Goal: Answer question/provide support: Answer question/provide support

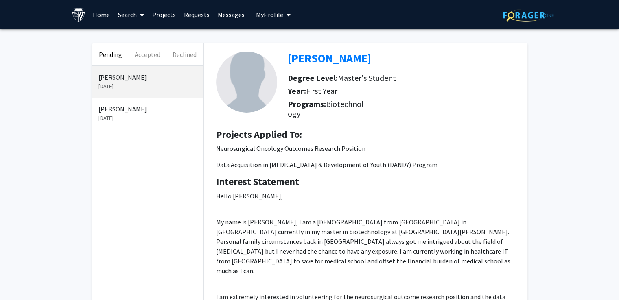
click at [389, 178] on h4 "Interest Statement" at bounding box center [365, 182] width 299 height 12
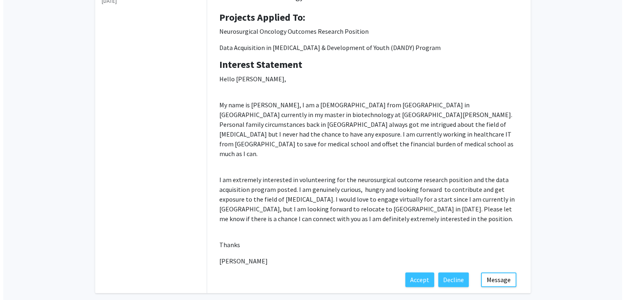
scroll to position [133, 0]
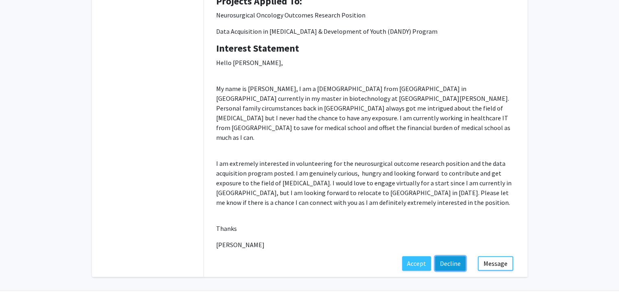
click at [457, 256] on button "Decline" at bounding box center [450, 263] width 31 height 15
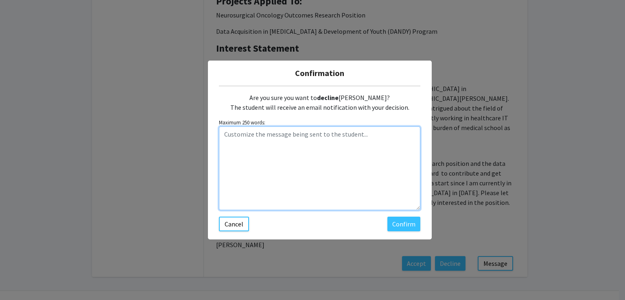
click at [324, 199] on textarea "Customize the message being sent to the student..." at bounding box center [319, 168] width 201 height 84
paste textarea "Thank you for your message. I don’t have an opening for you, but I wish you the…"
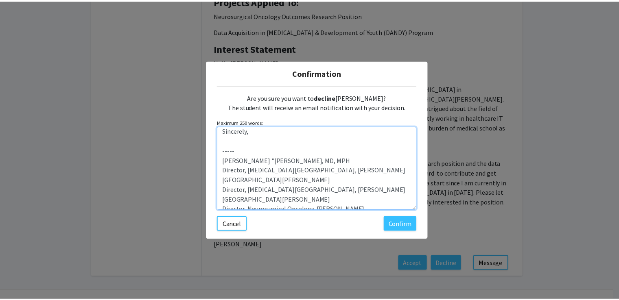
scroll to position [0, 0]
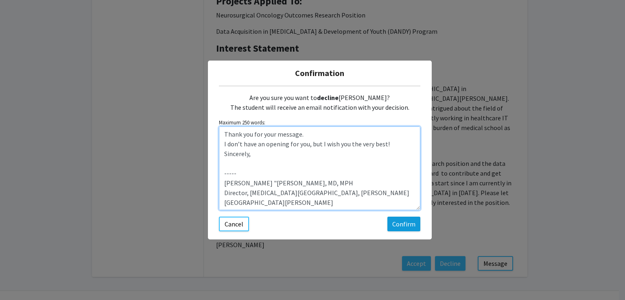
type textarea "Thank you for your message. I don’t have an opening for you, but I wish you the…"
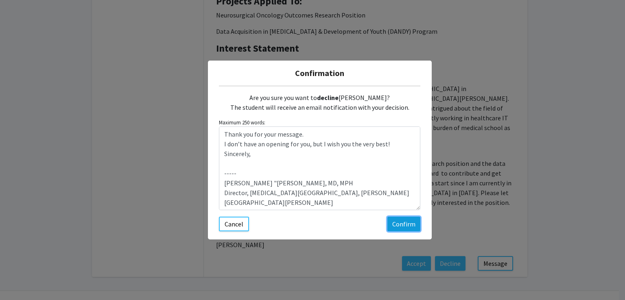
click at [406, 226] on button "Confirm" at bounding box center [403, 224] width 33 height 15
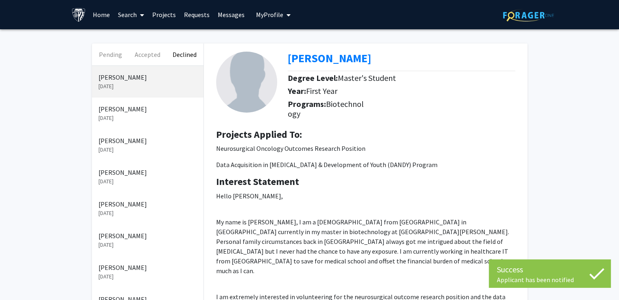
click at [242, 129] on b "Projects Applied To:" at bounding box center [259, 134] width 86 height 13
click at [150, 59] on button "Accepted" at bounding box center [147, 55] width 37 height 22
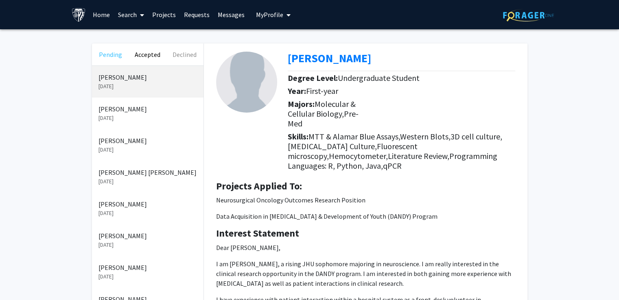
click at [106, 56] on button "Pending" at bounding box center [110, 55] width 37 height 22
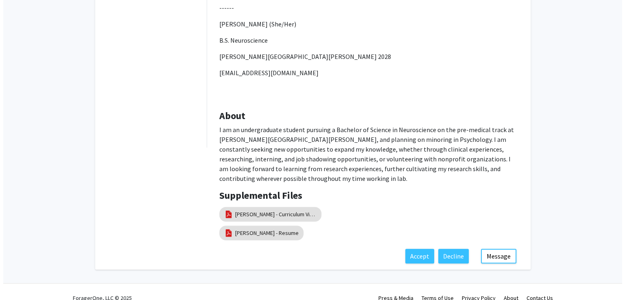
scroll to position [508, 0]
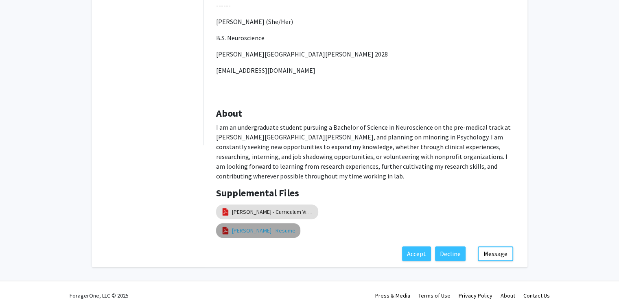
click at [267, 227] on link "[PERSON_NAME] - Resume" at bounding box center [263, 231] width 63 height 9
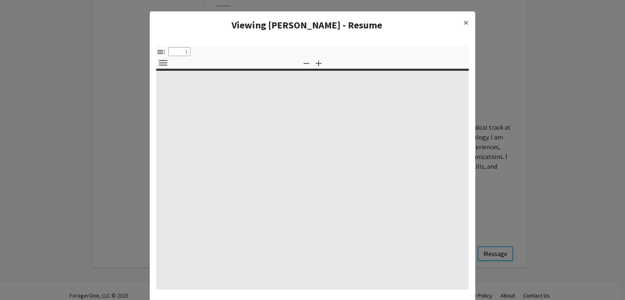
select select "custom"
type input "0"
select select "custom"
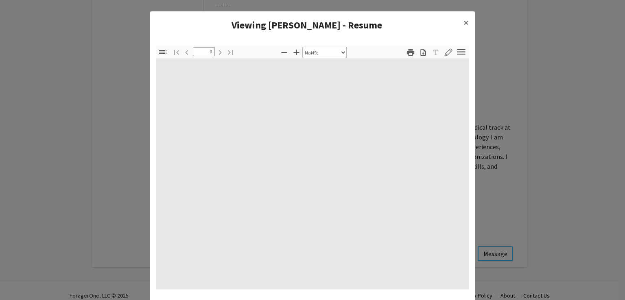
type input "1"
select select "auto"
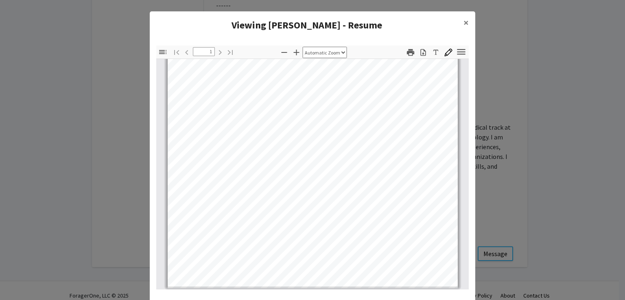
scroll to position [187, 0]
click at [463, 26] on span "×" at bounding box center [465, 22] width 5 height 13
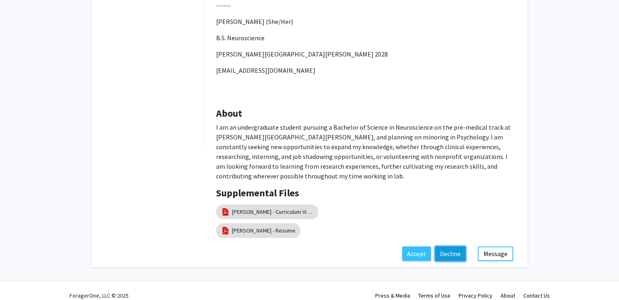
click at [457, 246] on button "Decline" at bounding box center [450, 253] width 31 height 15
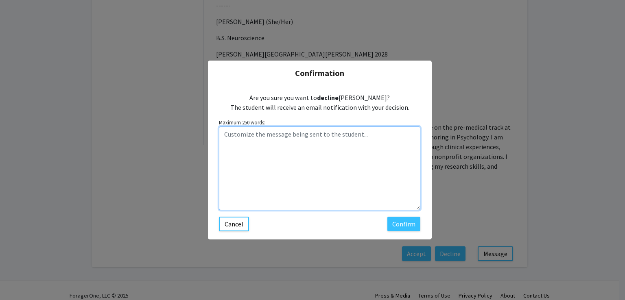
click at [312, 161] on textarea "Customize the message being sent to the student..." at bounding box center [319, 168] width 201 height 84
paste textarea "Thank you for your message. I don’t have an opening for you, but I wish you the…"
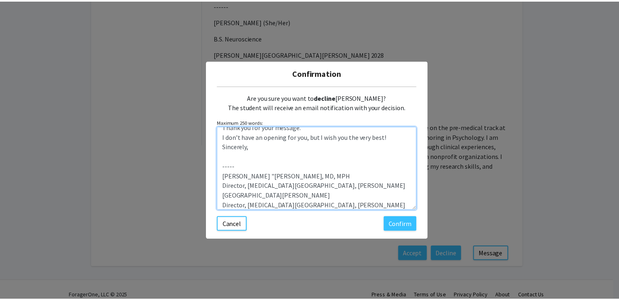
scroll to position [0, 0]
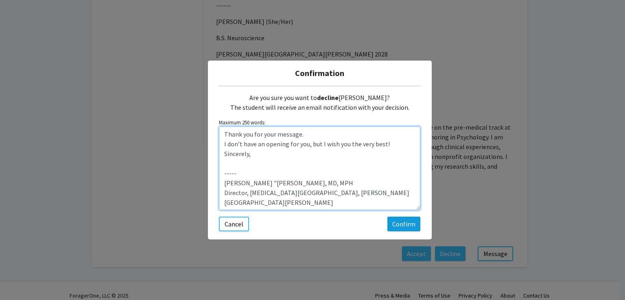
type textarea "Thank you for your message. I don’t have an opening for you, but I wish you the…"
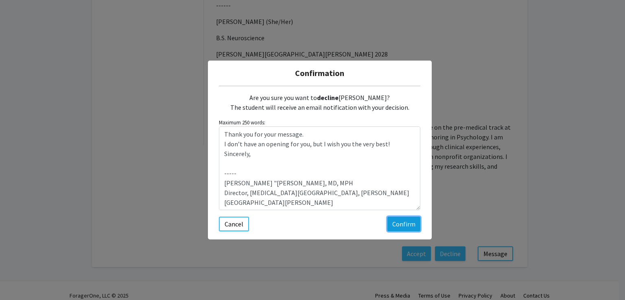
click at [403, 222] on button "Confirm" at bounding box center [403, 224] width 33 height 15
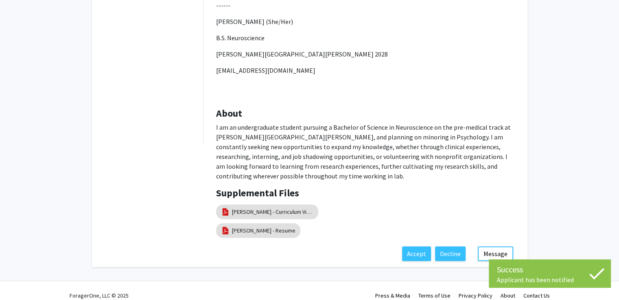
drag, startPoint x: 468, startPoint y: 112, endPoint x: 477, endPoint y: 102, distance: 14.1
click at [469, 113] on div "About I am an undergraduate student pursuing a Bachelor of Science in Neuroscie…" at bounding box center [365, 148] width 311 height 80
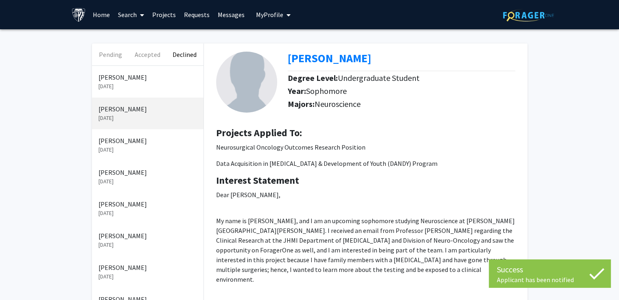
click at [236, 18] on link "Messages" at bounding box center [231, 14] width 35 height 28
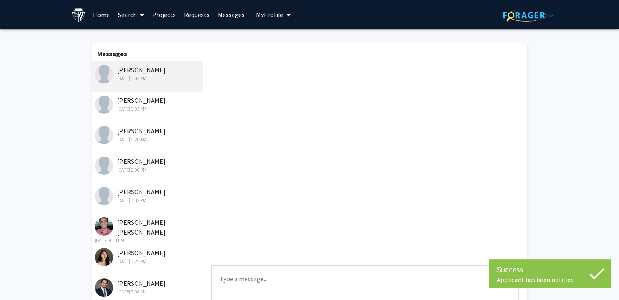
scroll to position [37, 0]
